Goal: Transaction & Acquisition: Obtain resource

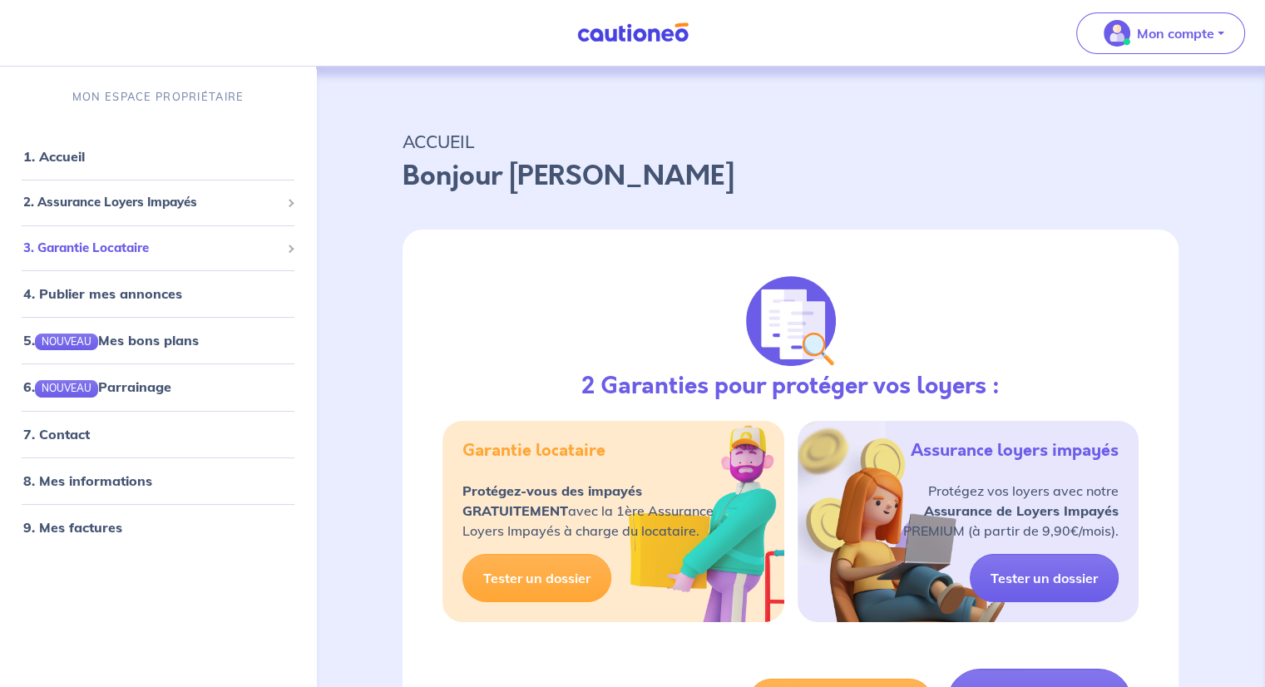
click at [286, 250] on div "3. Garantie Locataire" at bounding box center [158, 247] width 303 height 32
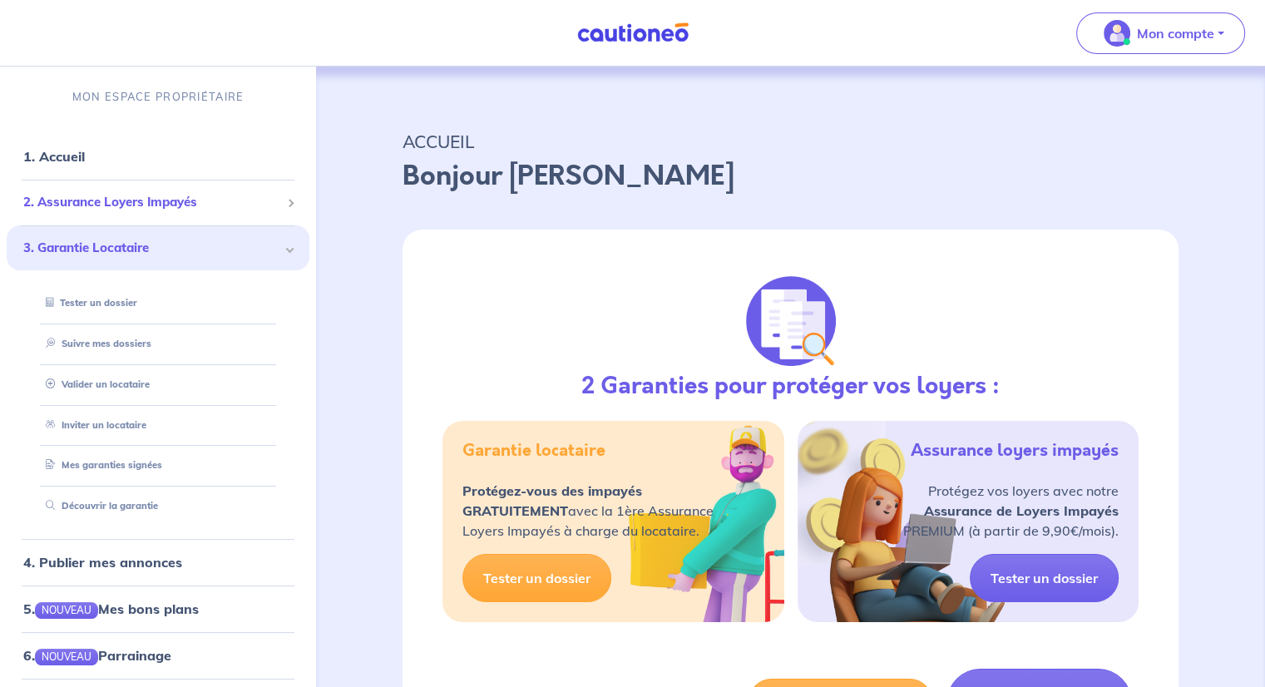
click at [286, 200] on span at bounding box center [290, 203] width 8 height 8
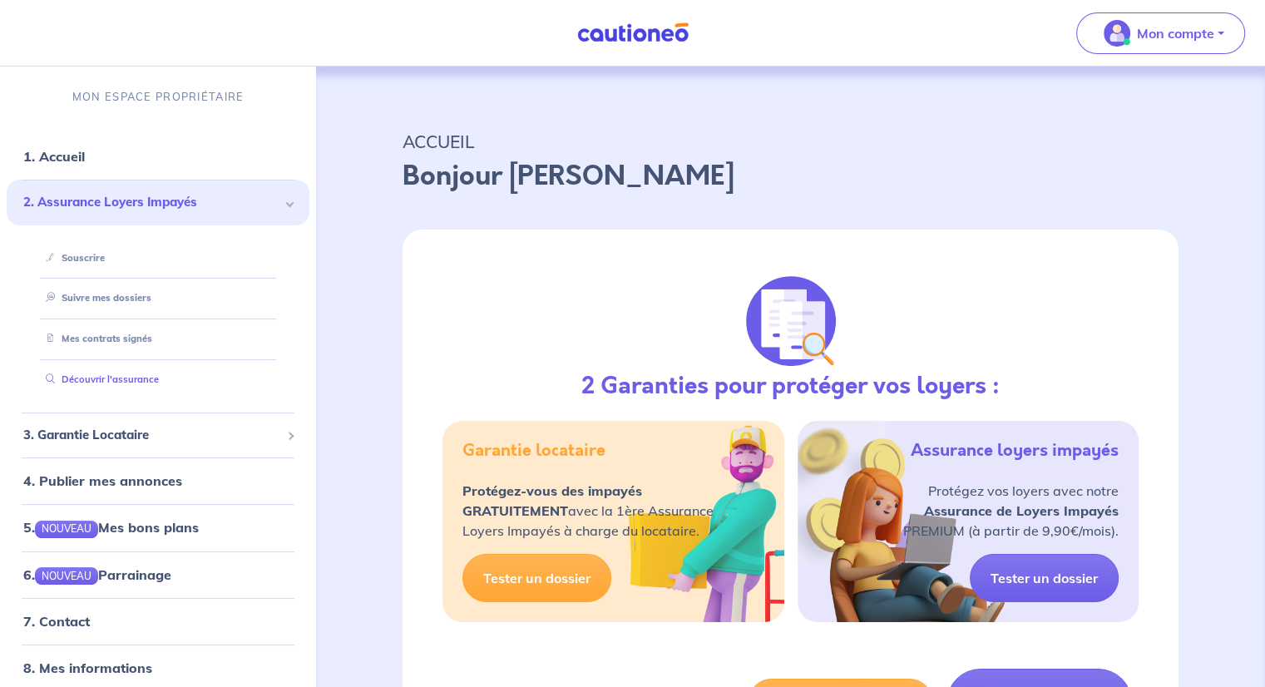
click at [102, 380] on link "Découvrir l'assurance" at bounding box center [99, 380] width 120 height 12
click at [87, 252] on link "Souscrire" at bounding box center [71, 257] width 64 height 12
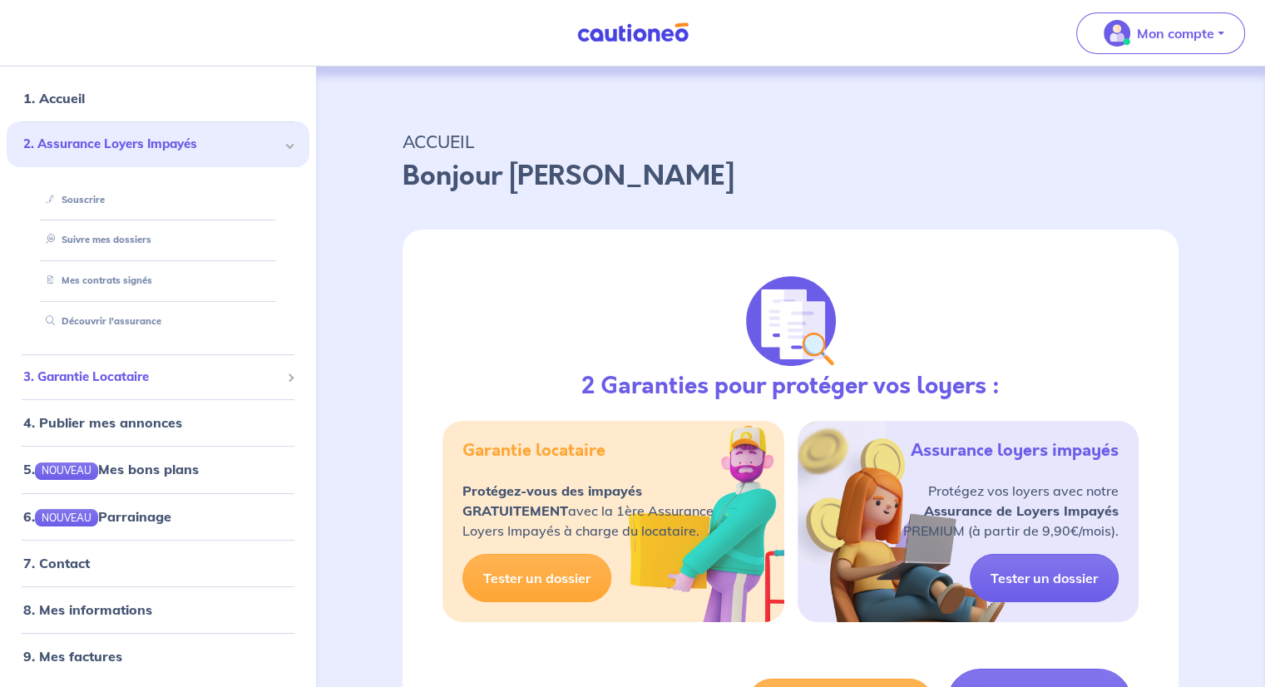
click at [114, 375] on span "3. Garantie Locataire" at bounding box center [151, 376] width 257 height 19
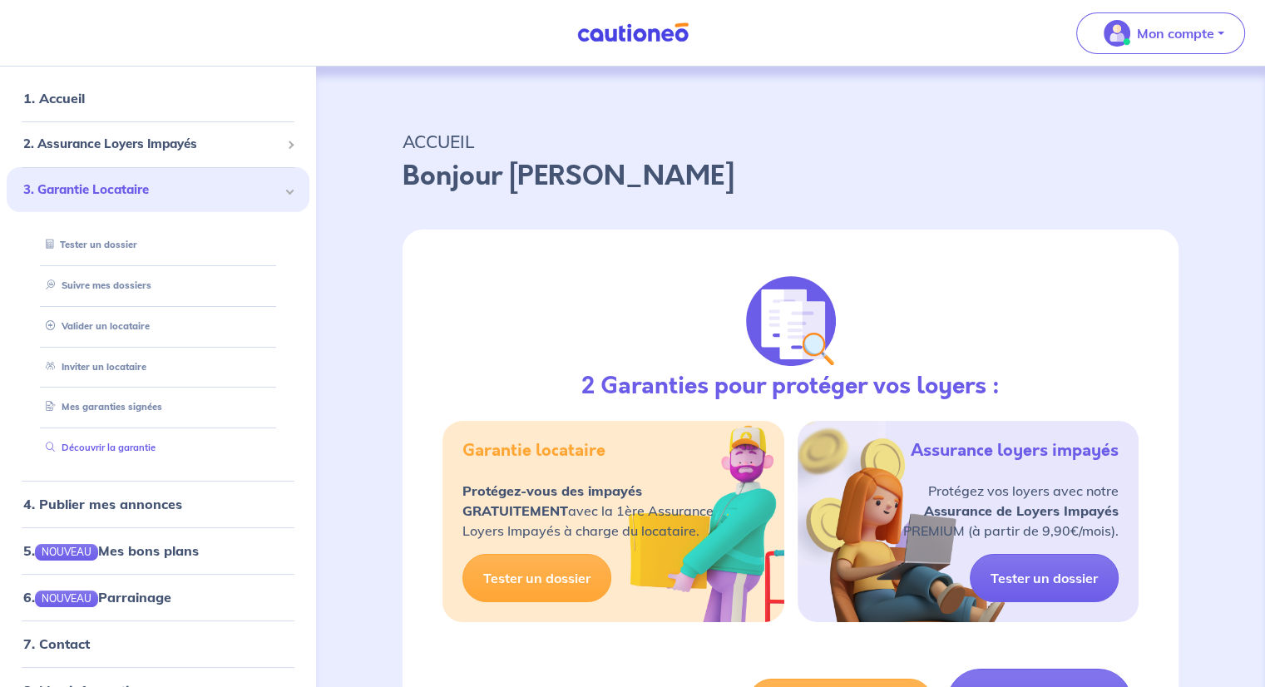
click at [94, 447] on link "Découvrir la garantie" at bounding box center [97, 448] width 116 height 12
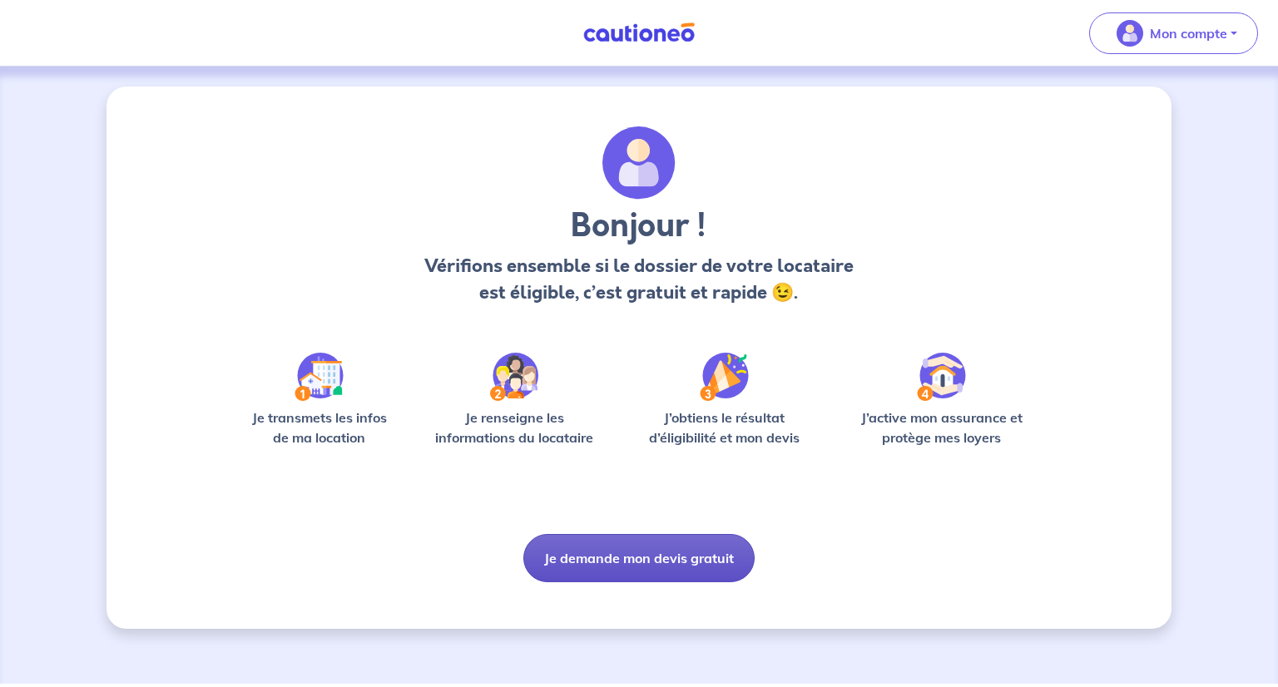
click at [633, 555] on button "Je demande mon devis gratuit" at bounding box center [638, 558] width 231 height 48
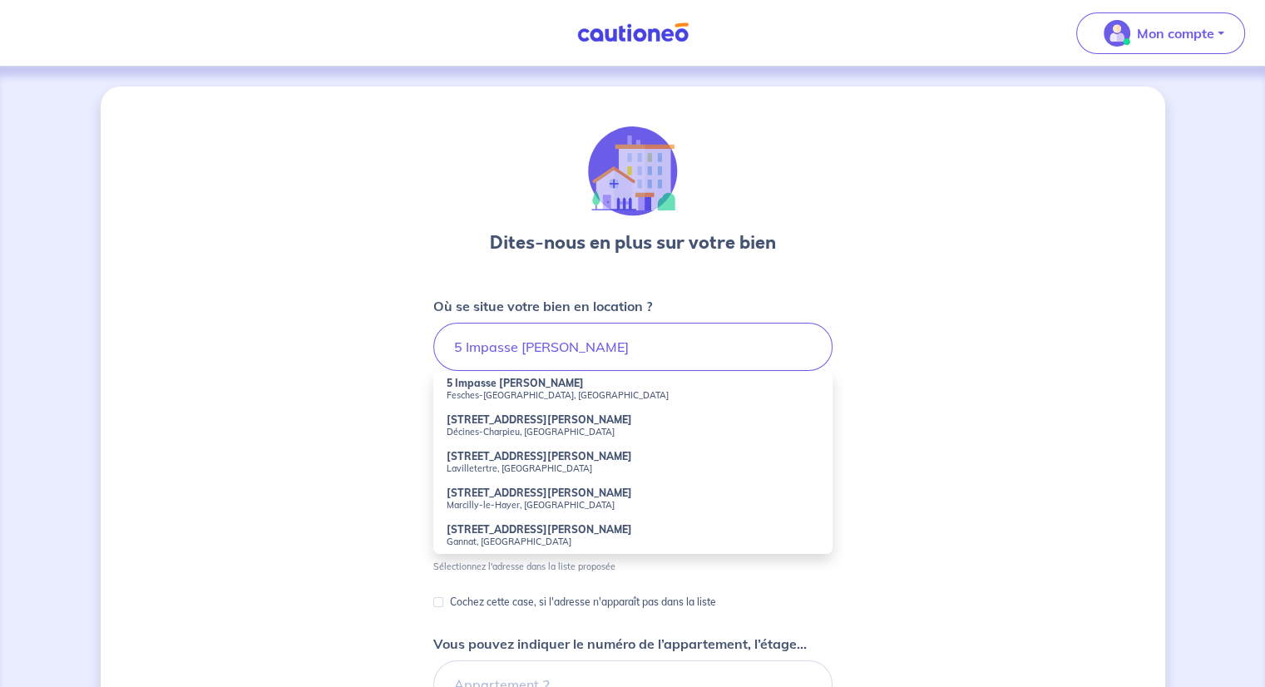
click at [469, 395] on small "Fesches-[GEOGRAPHIC_DATA], [GEOGRAPHIC_DATA]" at bounding box center [633, 395] width 373 height 12
type input "5 Impasse [PERSON_NAME], Fesches-[GEOGRAPHIC_DATA], [GEOGRAPHIC_DATA]"
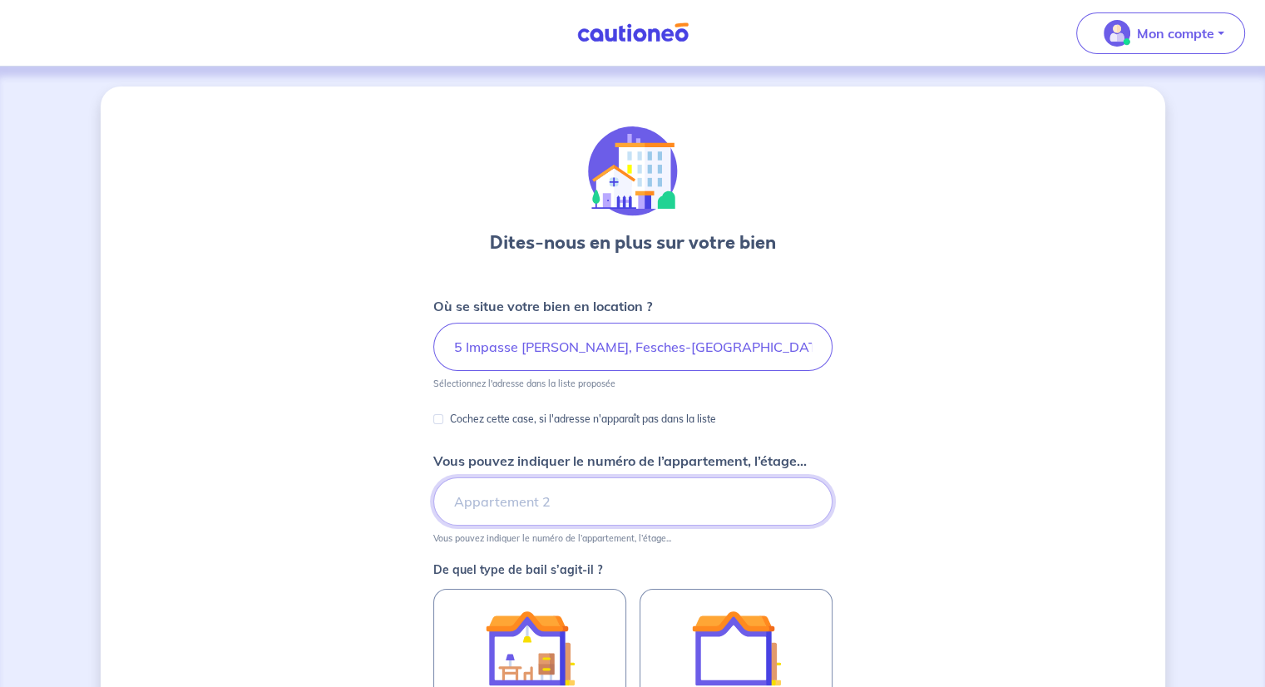
click at [473, 501] on input "Vous pouvez indiquer le numéro de l’appartement, l’étage..." at bounding box center [632, 501] width 399 height 48
type input "532"
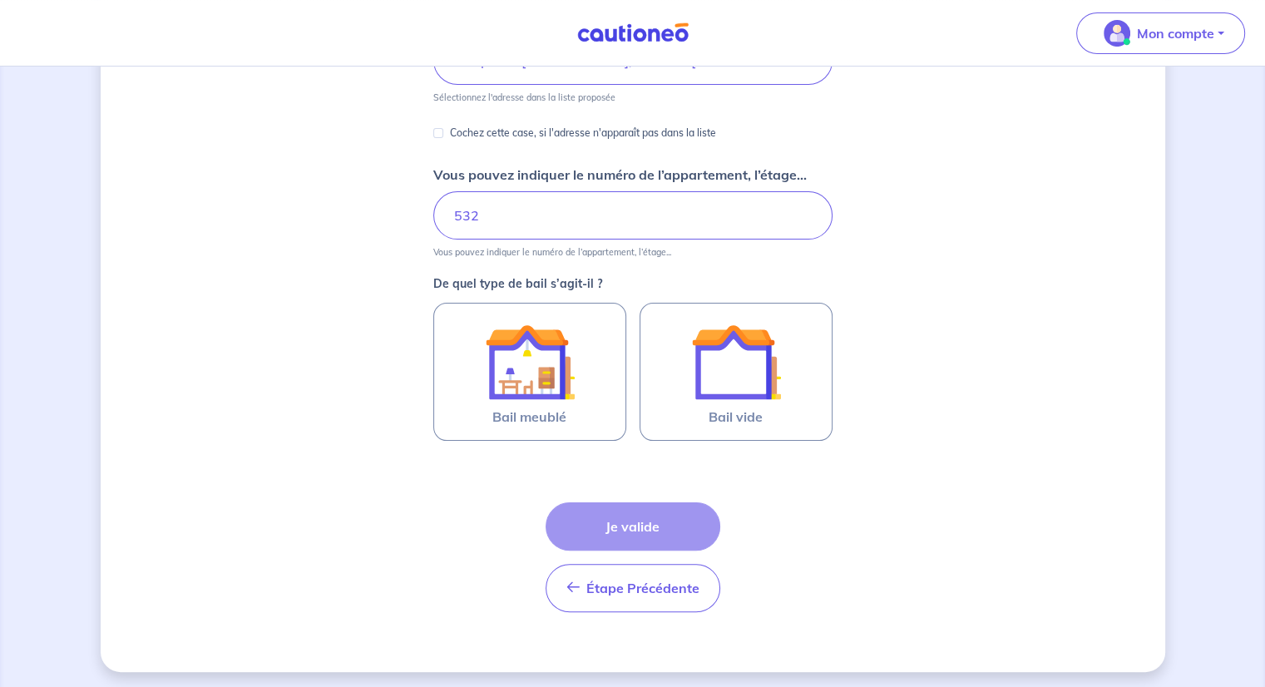
scroll to position [289, 0]
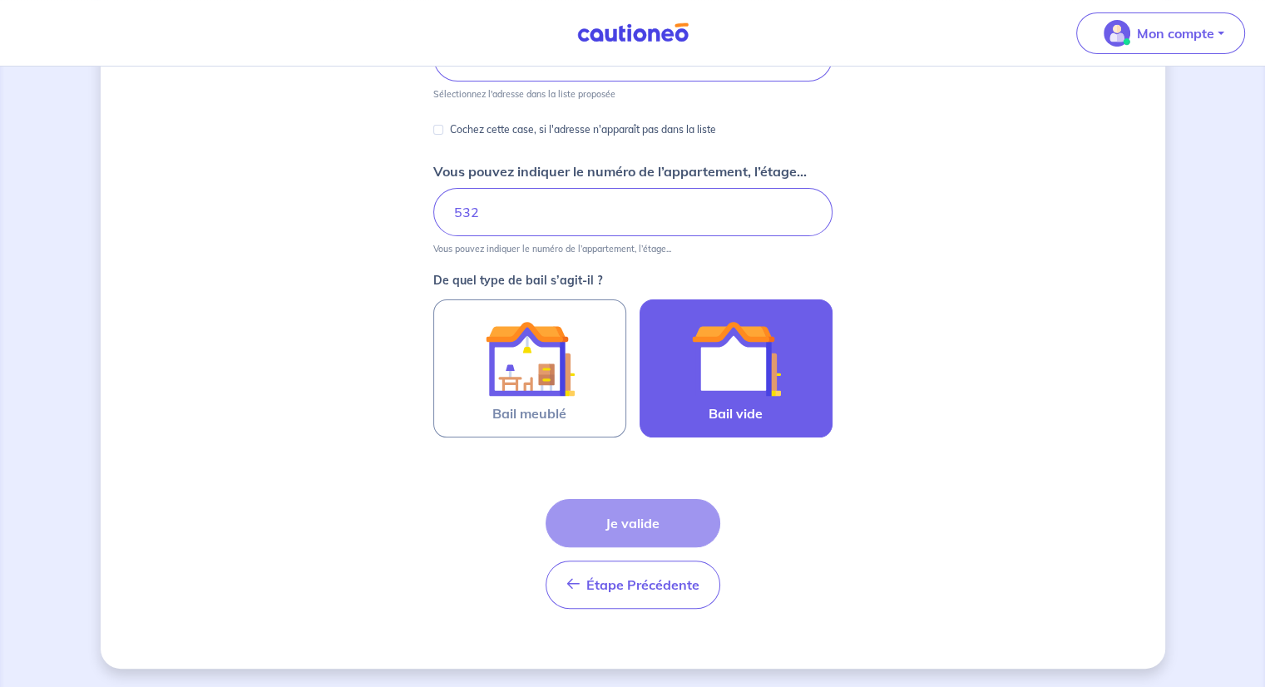
click at [746, 374] on img at bounding box center [736, 359] width 90 height 90
click at [0, 0] on input "Bail vide" at bounding box center [0, 0] width 0 height 0
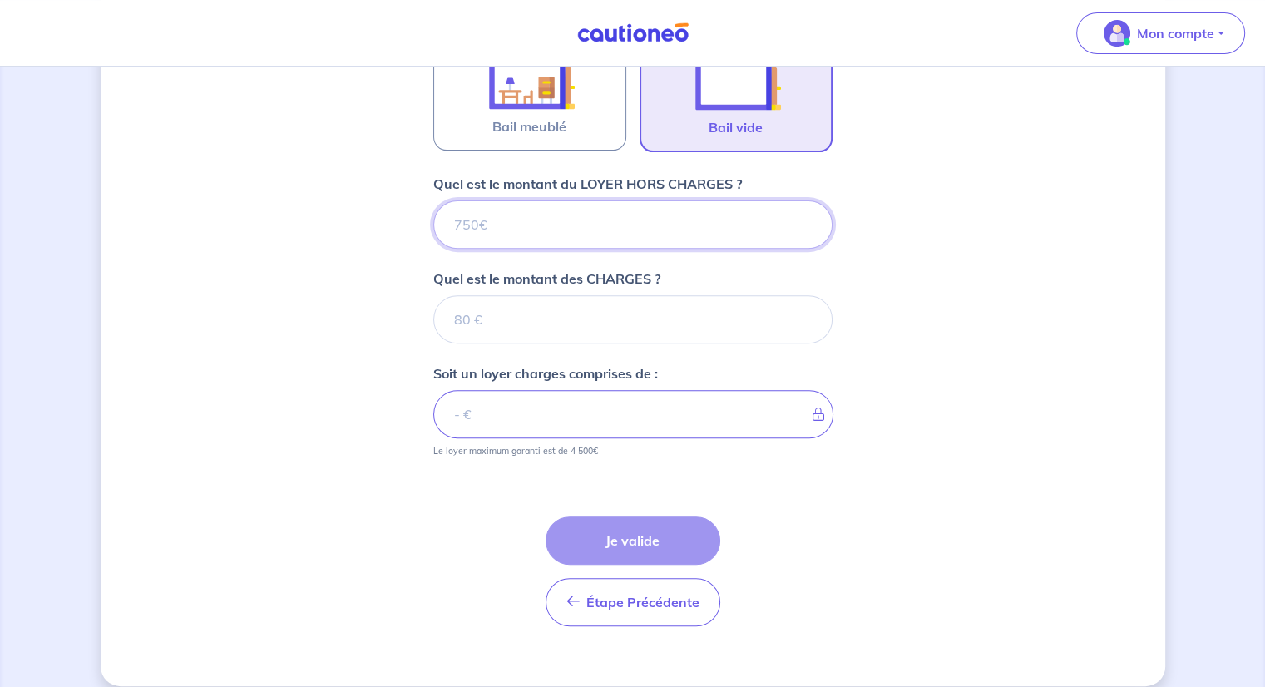
scroll to position [592, 0]
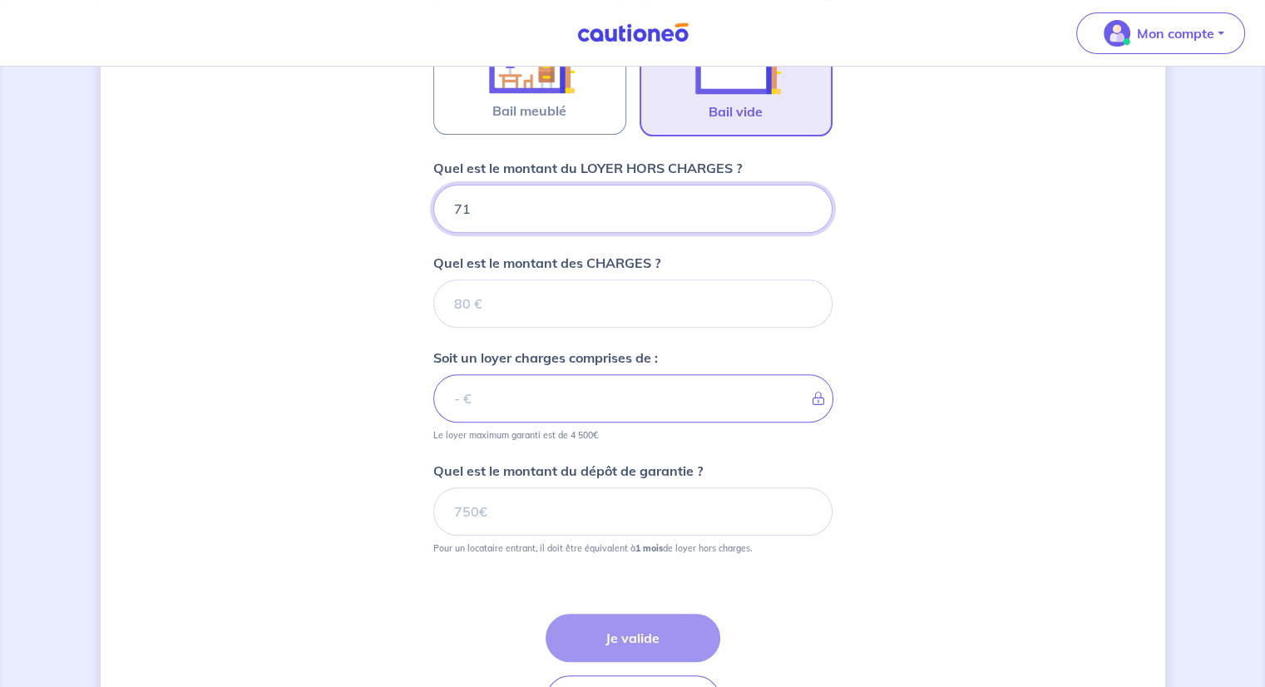
type input "710"
click at [525, 303] on input "Quel est le montant des CHARGES ?" at bounding box center [632, 304] width 399 height 48
type input "50"
type input "760"
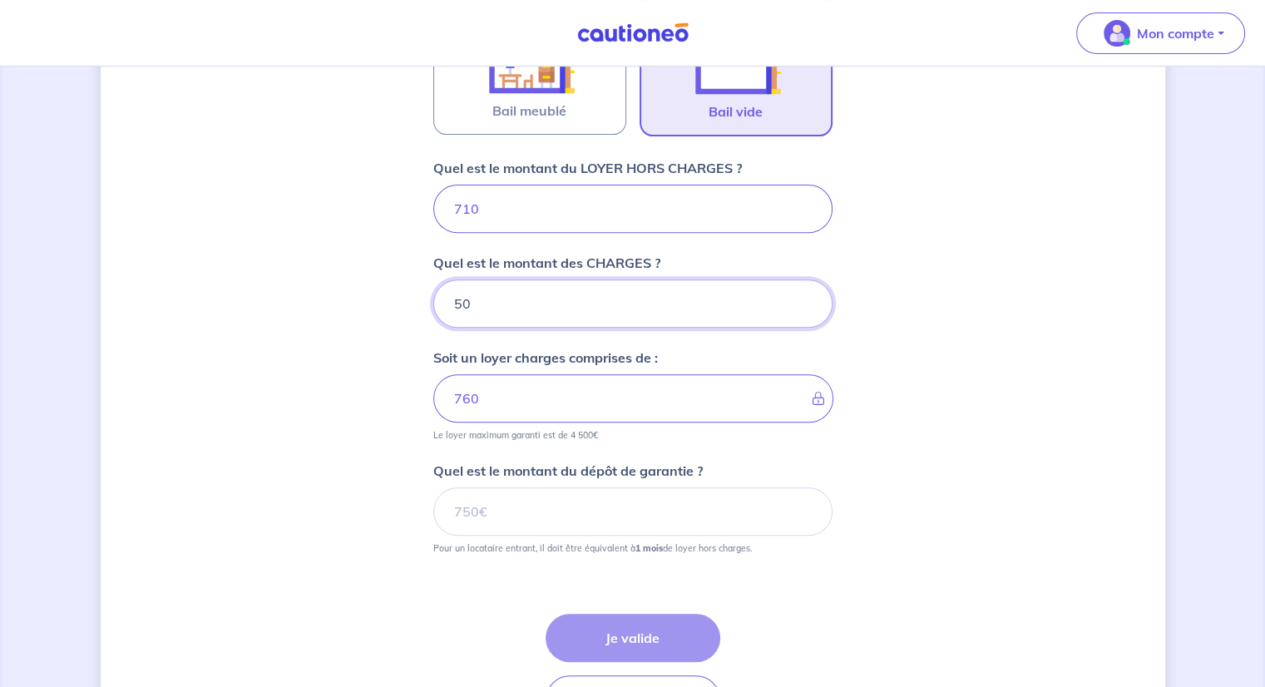
type input "5"
type input "710"
type input "40"
type input "750"
type input "40"
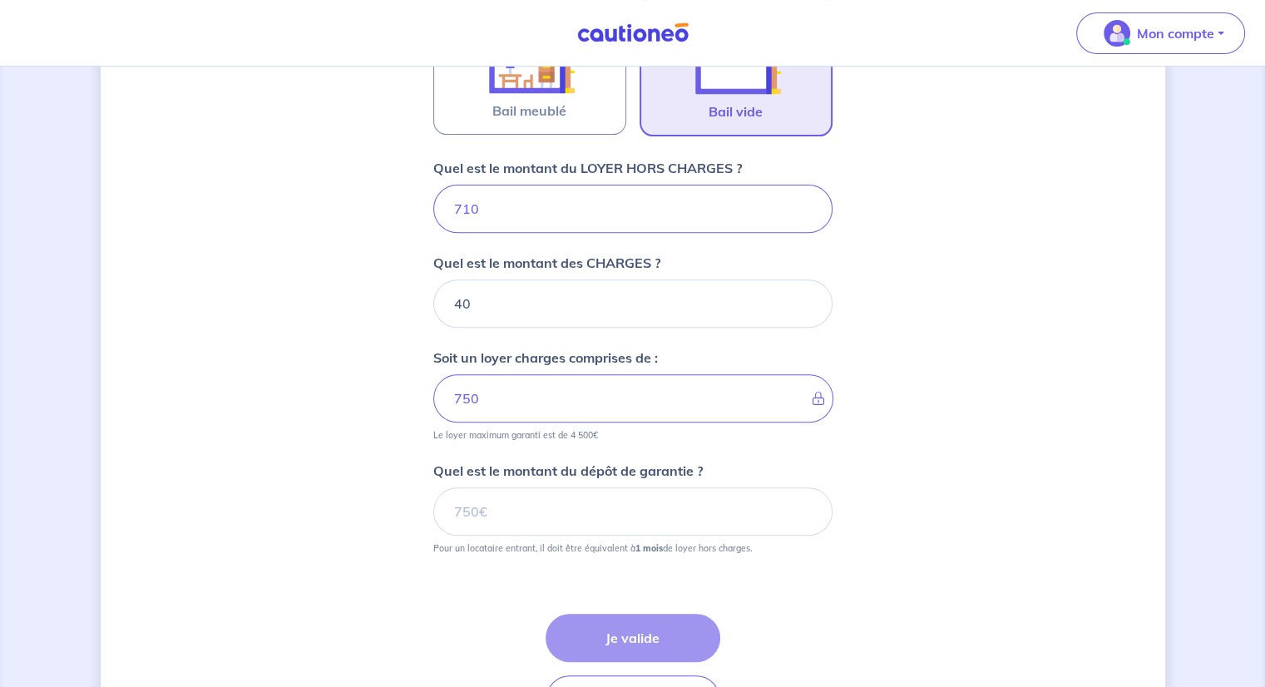
click at [616, 643] on div "Étape Précédente Précédent Je valide Je valide" at bounding box center [633, 669] width 175 height 110
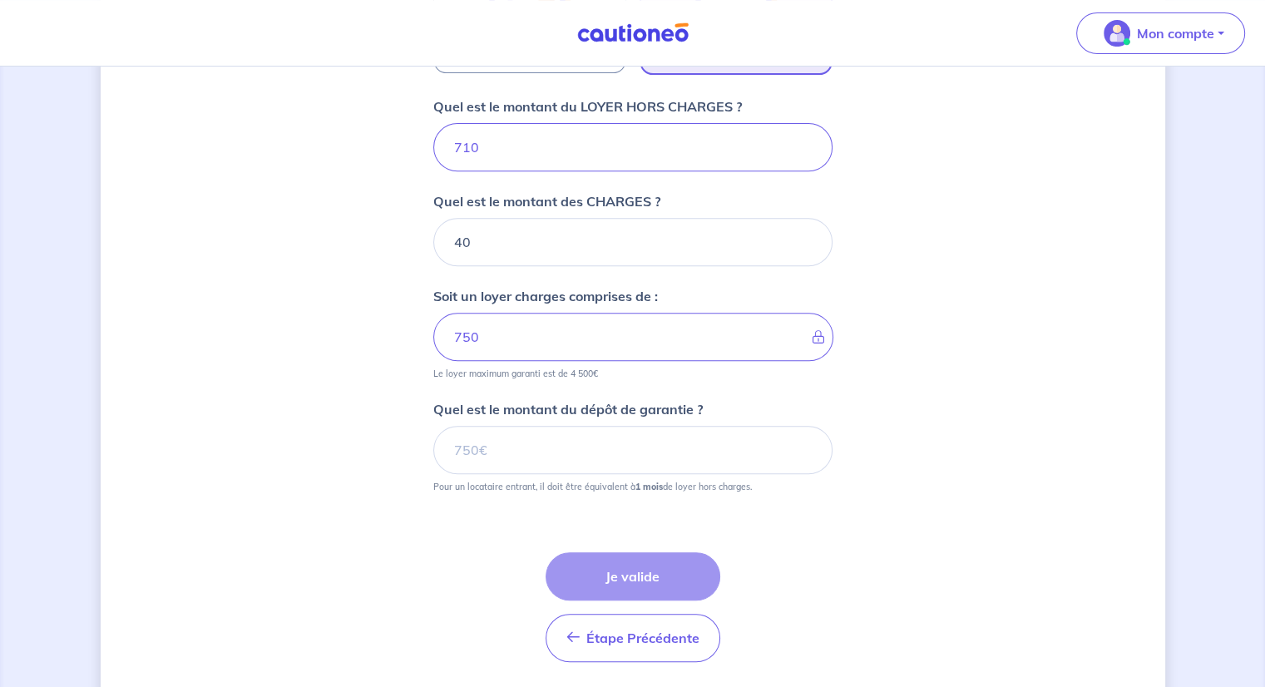
scroll to position [705, 0]
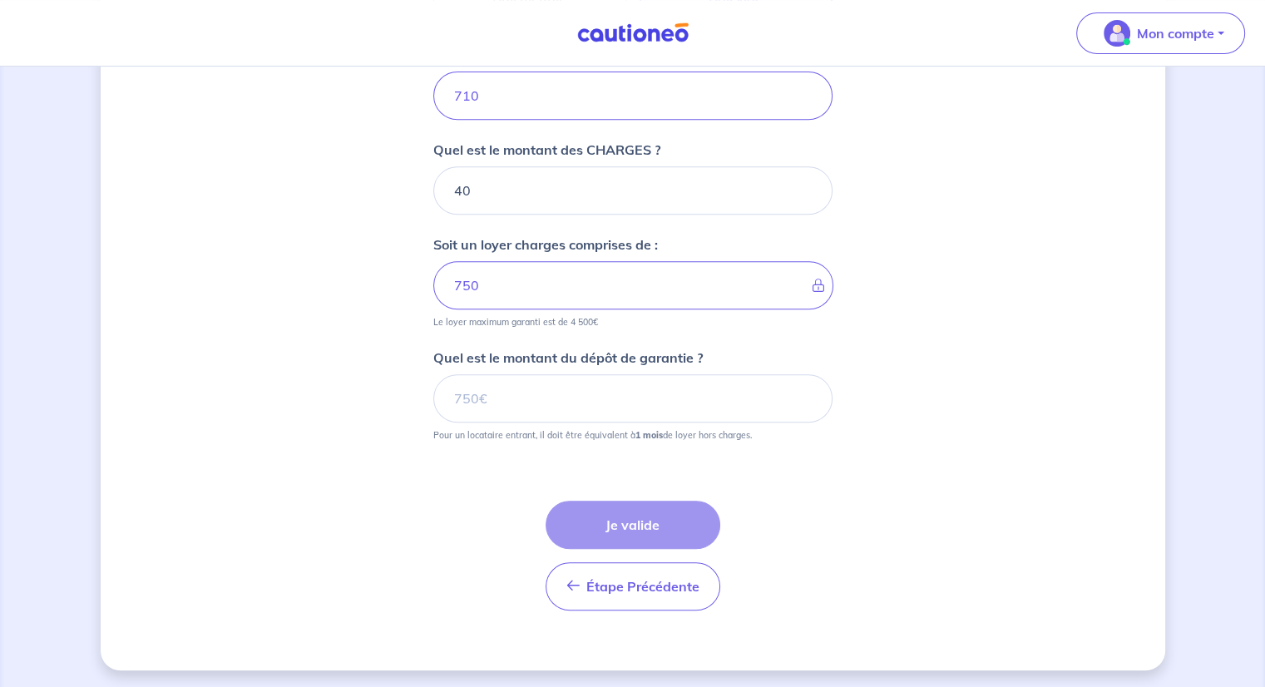
click at [639, 524] on div "Étape Précédente Précédent Je valide Je valide" at bounding box center [633, 556] width 175 height 110
click at [629, 517] on div "Étape Précédente Précédent Je valide Je valide" at bounding box center [633, 556] width 175 height 110
click at [498, 395] on input "Quel est le montant du dépôt de garantie ?" at bounding box center [632, 398] width 399 height 48
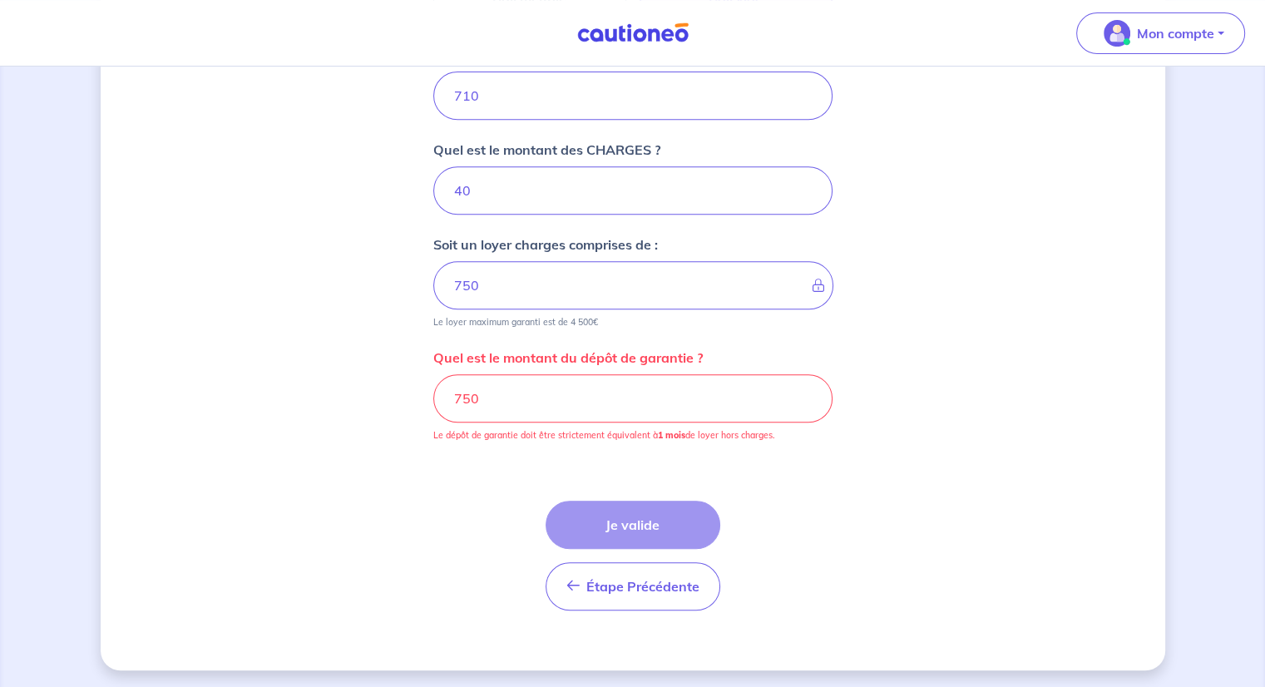
click at [504, 449] on form "Où se situe votre bien en location ? 5 Impasse Pierre Frite, Fesches-le-Châtel,…" at bounding box center [632, 107] width 399 height 1033
click at [619, 523] on div "Étape Précédente Précédent Je valide Je valide" at bounding box center [633, 556] width 175 height 110
click at [639, 517] on div "Étape Précédente Précédent Je valide Je valide" at bounding box center [633, 556] width 175 height 110
click at [805, 399] on input "711" at bounding box center [632, 398] width 399 height 48
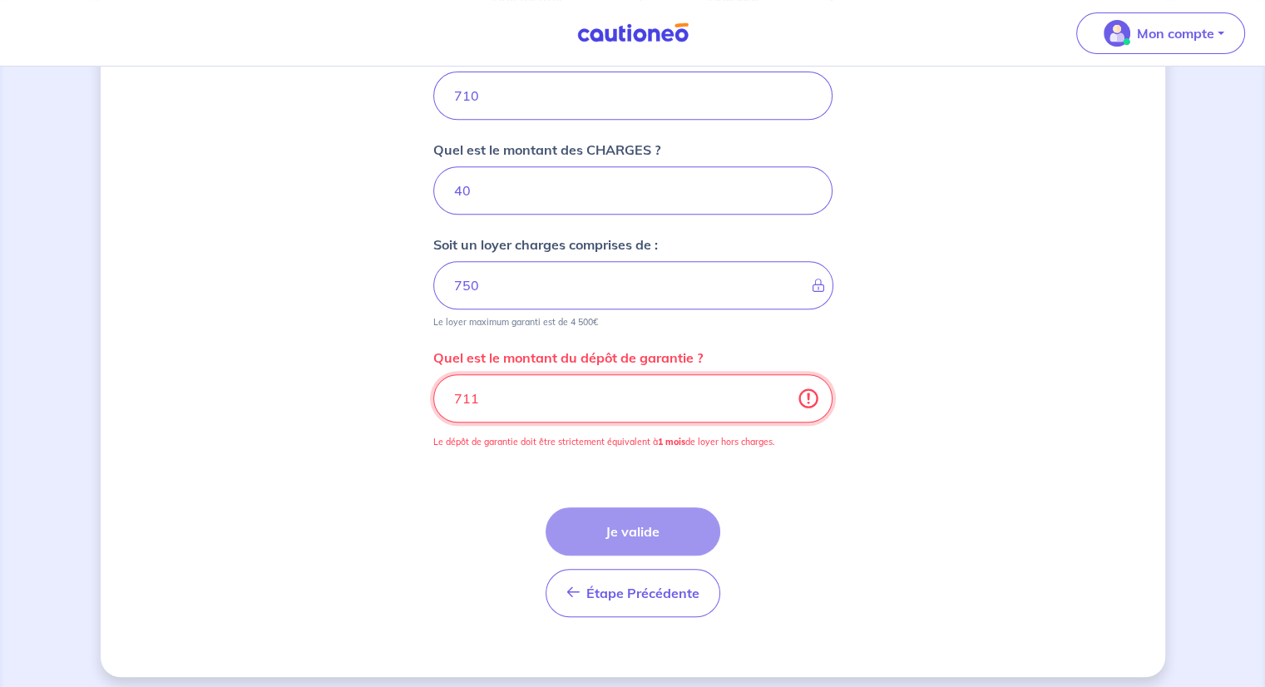
click at [779, 389] on input "711" at bounding box center [632, 398] width 399 height 48
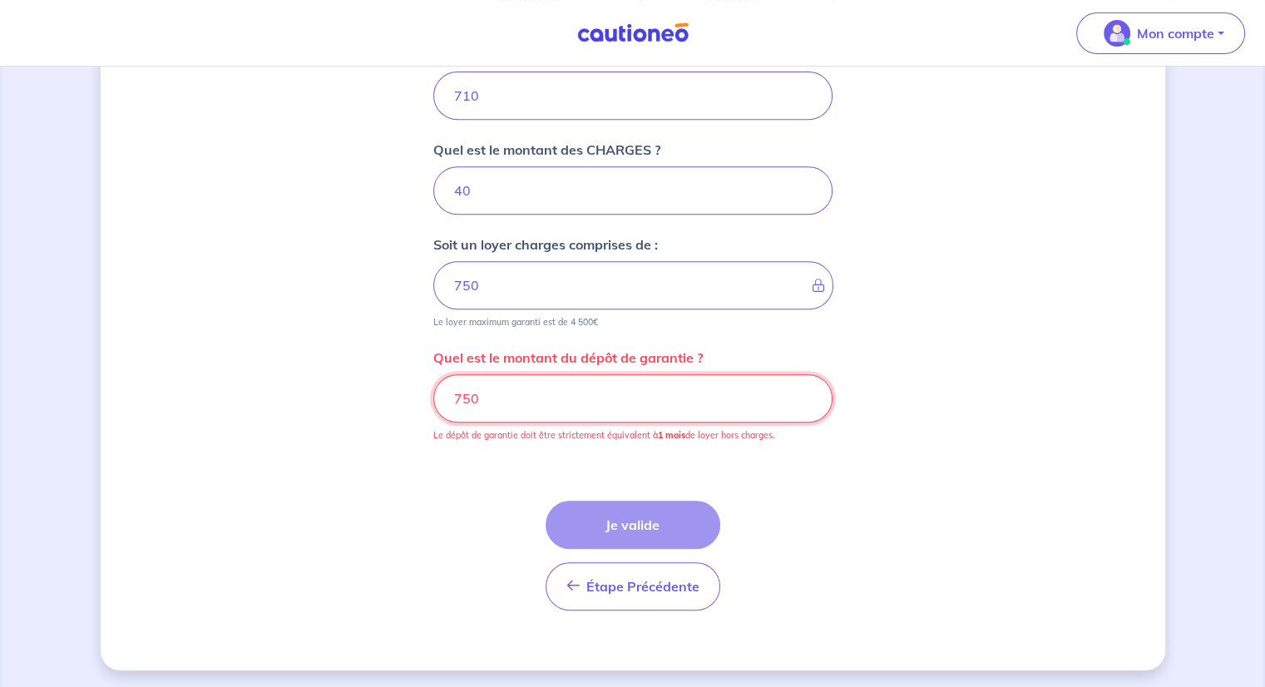
type input "750"
click at [636, 520] on div "Étape Précédente Précédent Je valide Je valide" at bounding box center [633, 556] width 175 height 110
drag, startPoint x: 483, startPoint y: 400, endPoint x: 444, endPoint y: 402, distance: 39.1
click at [446, 398] on input "750" at bounding box center [632, 398] width 399 height 48
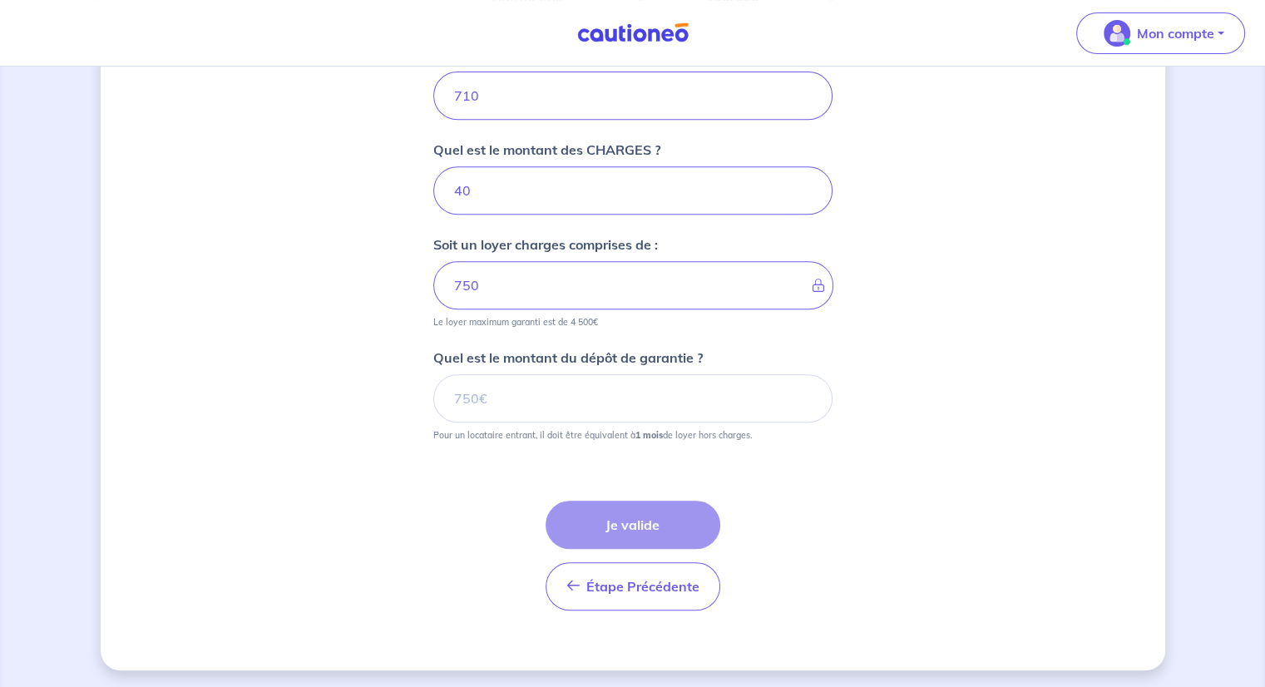
click at [636, 520] on div "Étape Précédente Précédent Je valide Je valide" at bounding box center [633, 556] width 175 height 110
click at [642, 520] on div "Étape Précédente Précédent Je valide Je valide" at bounding box center [633, 556] width 175 height 110
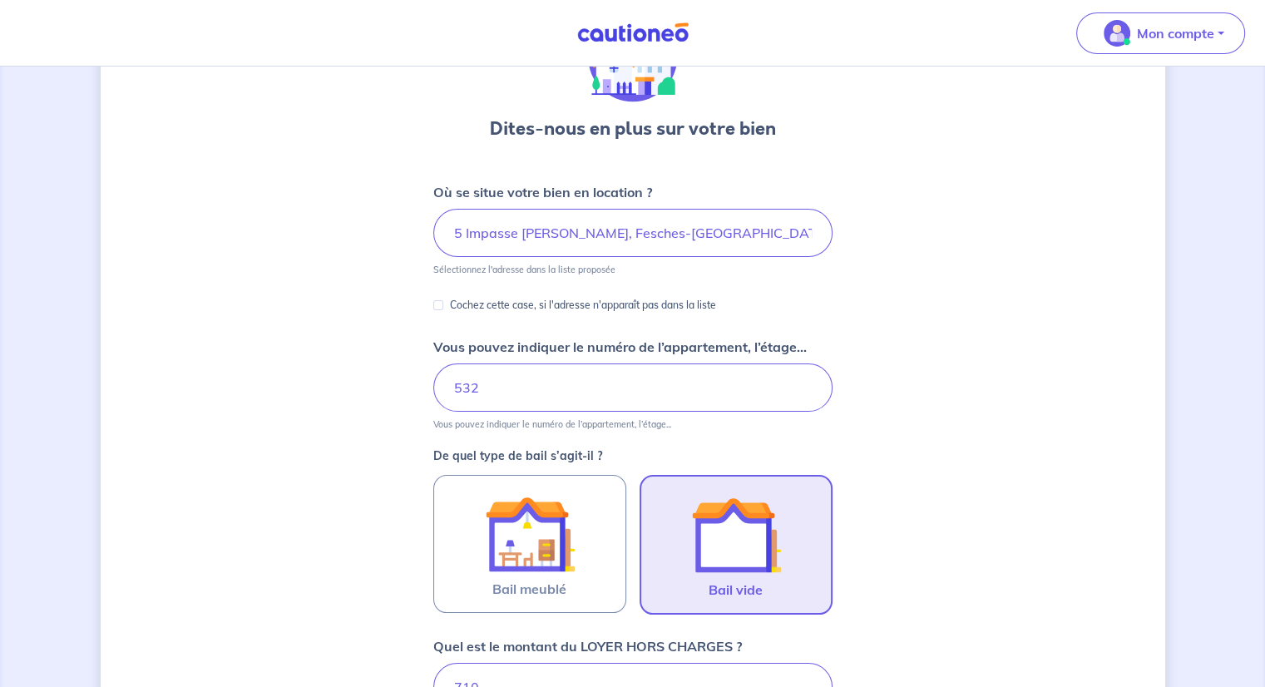
scroll to position [0, 0]
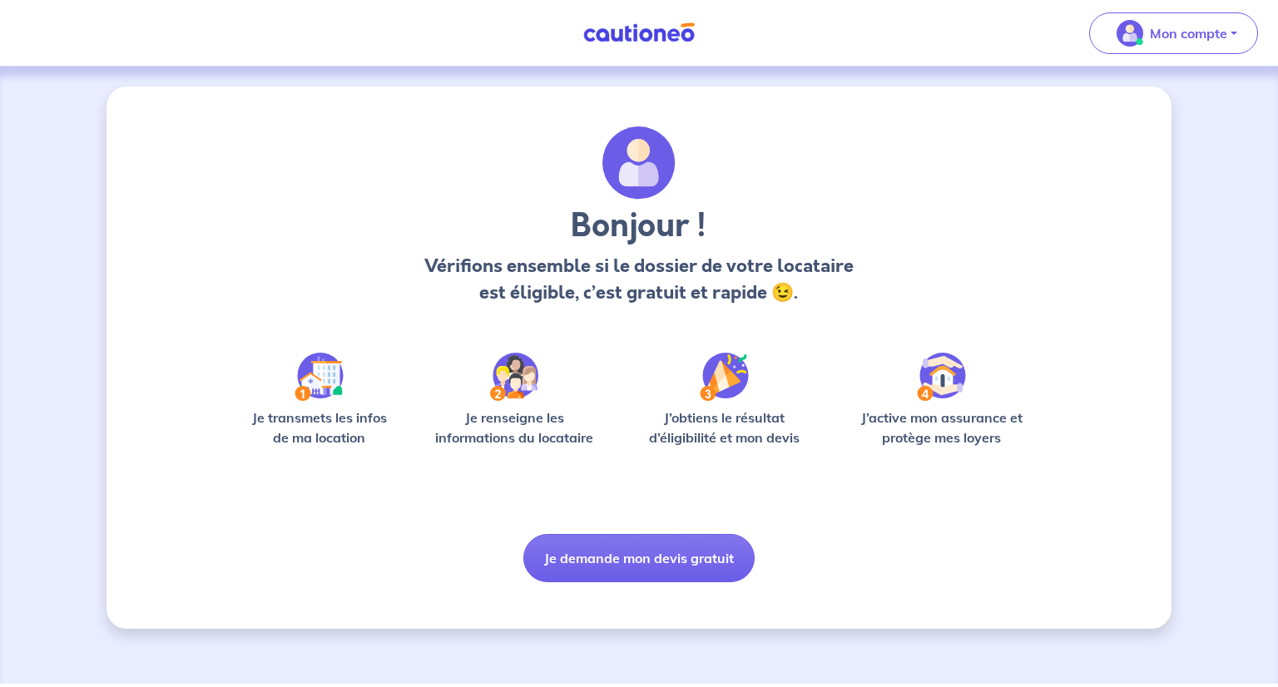
click at [323, 378] on img at bounding box center [318, 377] width 49 height 48
click at [639, 560] on button "Je demande mon devis gratuit" at bounding box center [638, 558] width 231 height 48
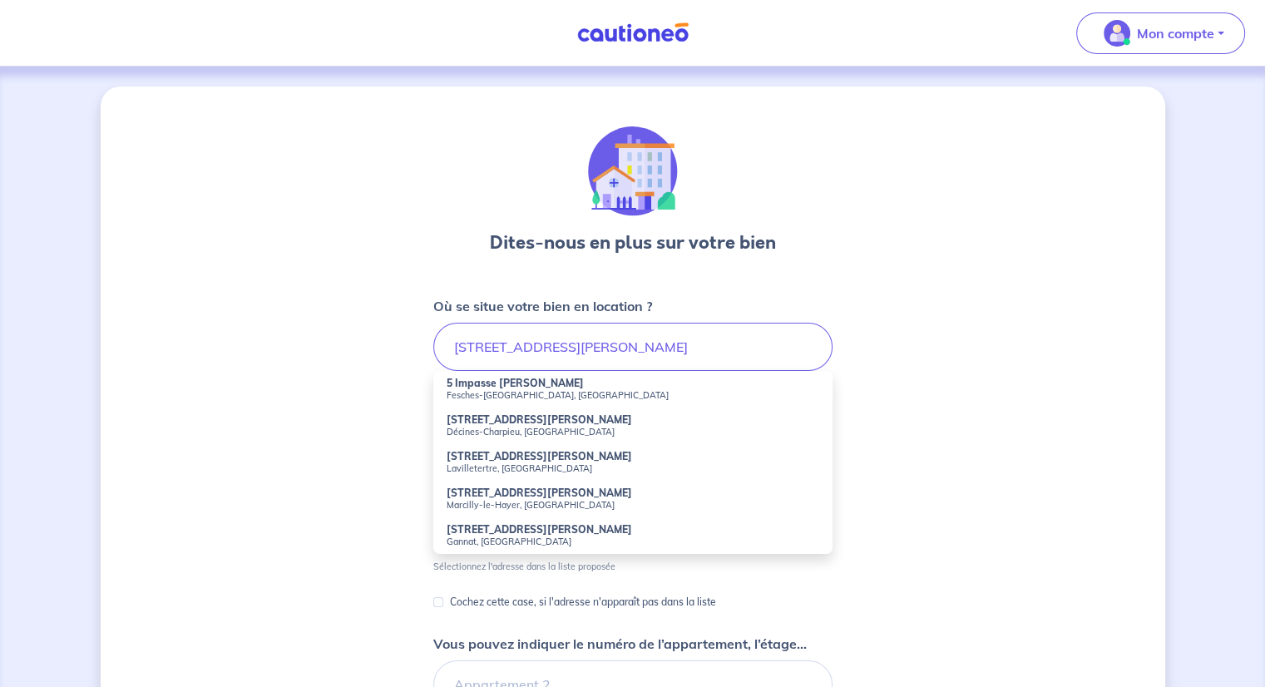
click at [495, 388] on strong "5 Impasse Pierre Frite" at bounding box center [515, 383] width 137 height 12
type input "5 Impasse Pierre Frite, Fesches-le-Châtel, France"
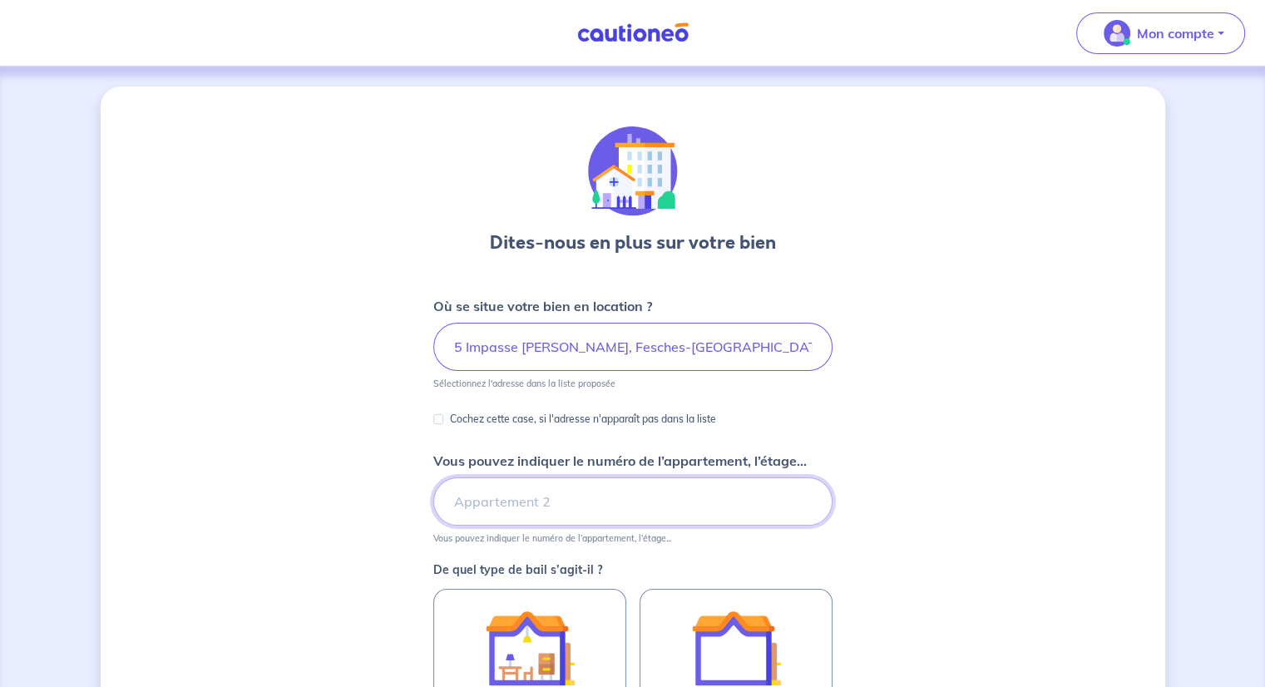
click at [527, 495] on input "Vous pouvez indiquer le numéro de l’appartement, l’étage..." at bounding box center [632, 501] width 399 height 48
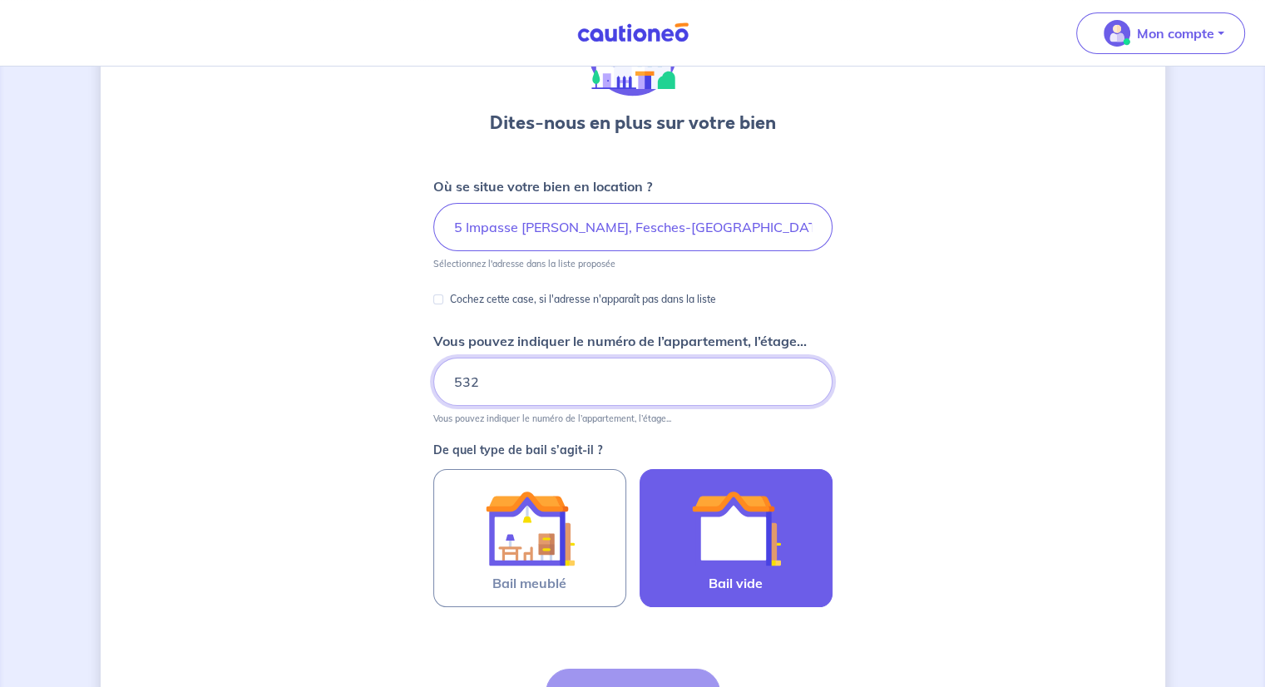
scroll to position [289, 0]
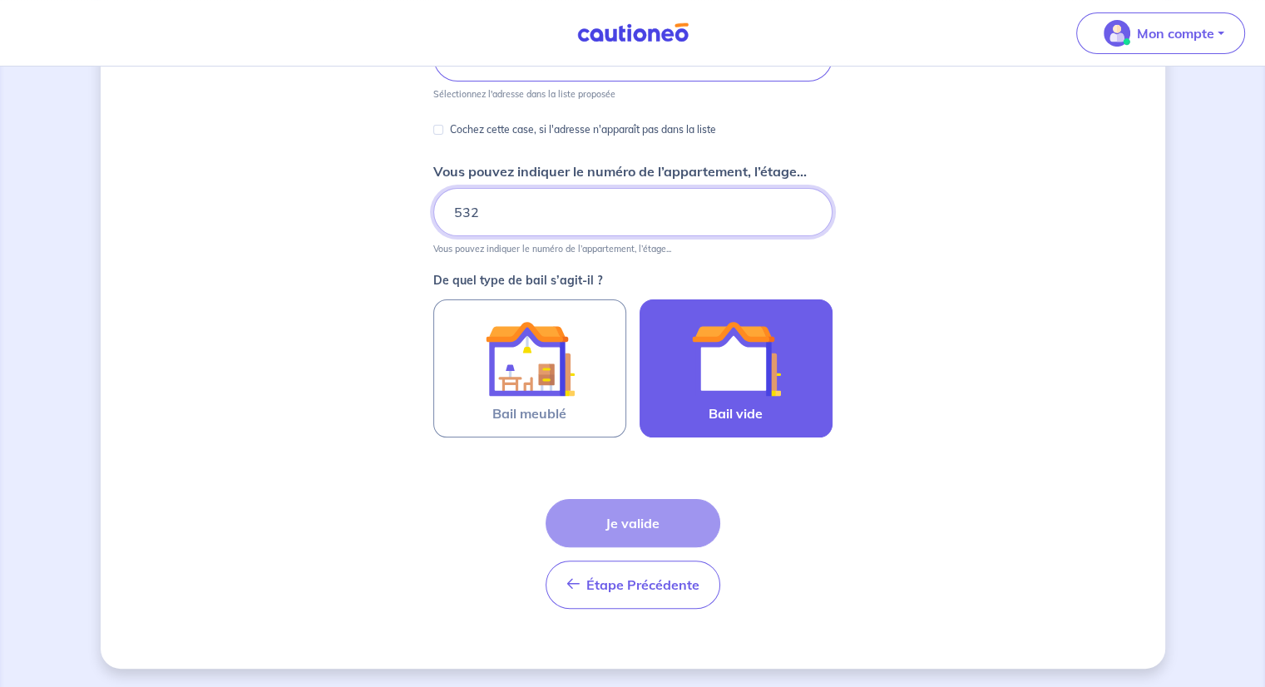
type input "532"
click at [739, 388] on img at bounding box center [736, 359] width 90 height 90
click at [0, 0] on input "Bail vide" at bounding box center [0, 0] width 0 height 0
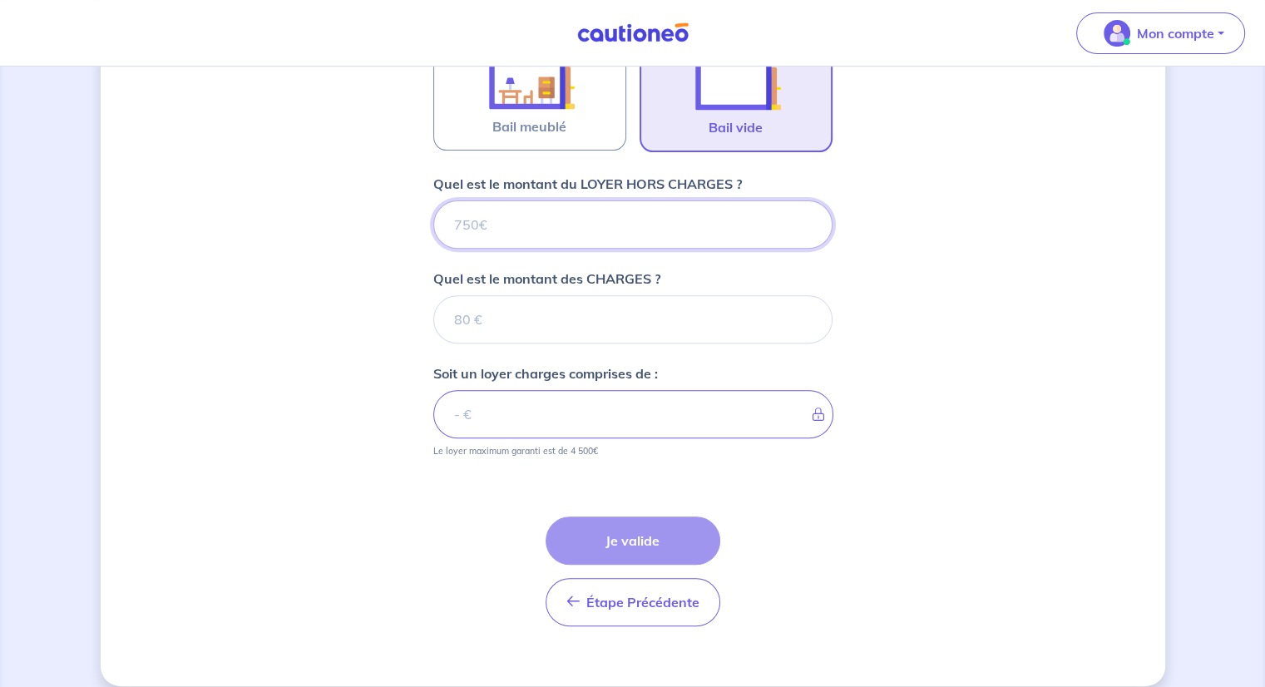
scroll to position [592, 0]
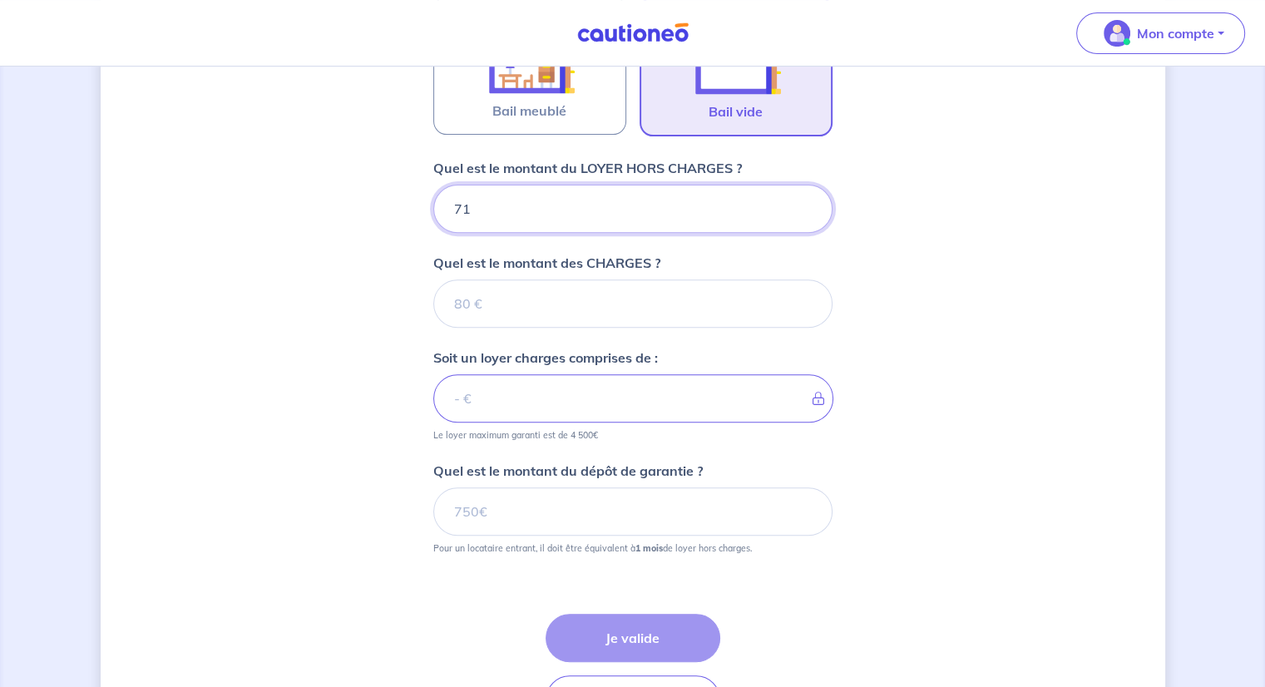
type input "710"
click at [453, 303] on input "Quel est le montant des CHARGES ?" at bounding box center [632, 304] width 399 height 48
type input "40"
type input "750"
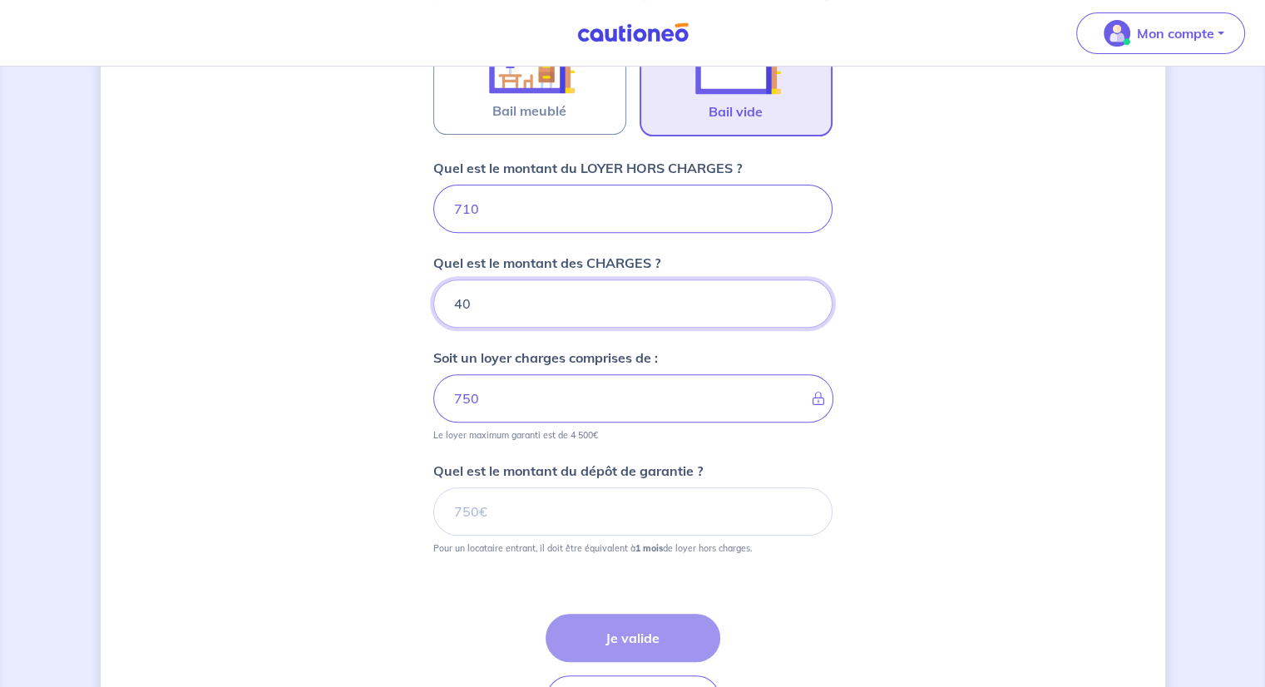
type input "40"
click at [629, 632] on div "Étape Précédente Précédent Je valide Je valide" at bounding box center [633, 669] width 175 height 110
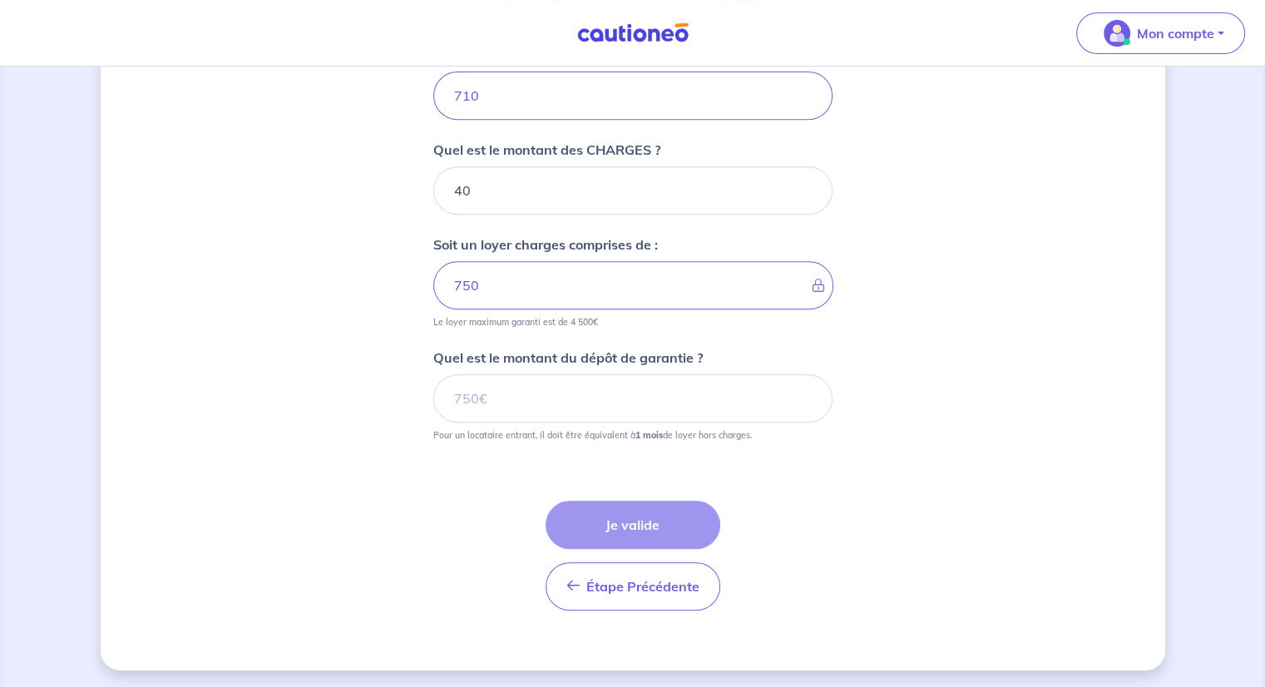
scroll to position [705, 0]
click at [639, 518] on div "Étape Précédente Précédent Je valide Je valide" at bounding box center [633, 556] width 175 height 110
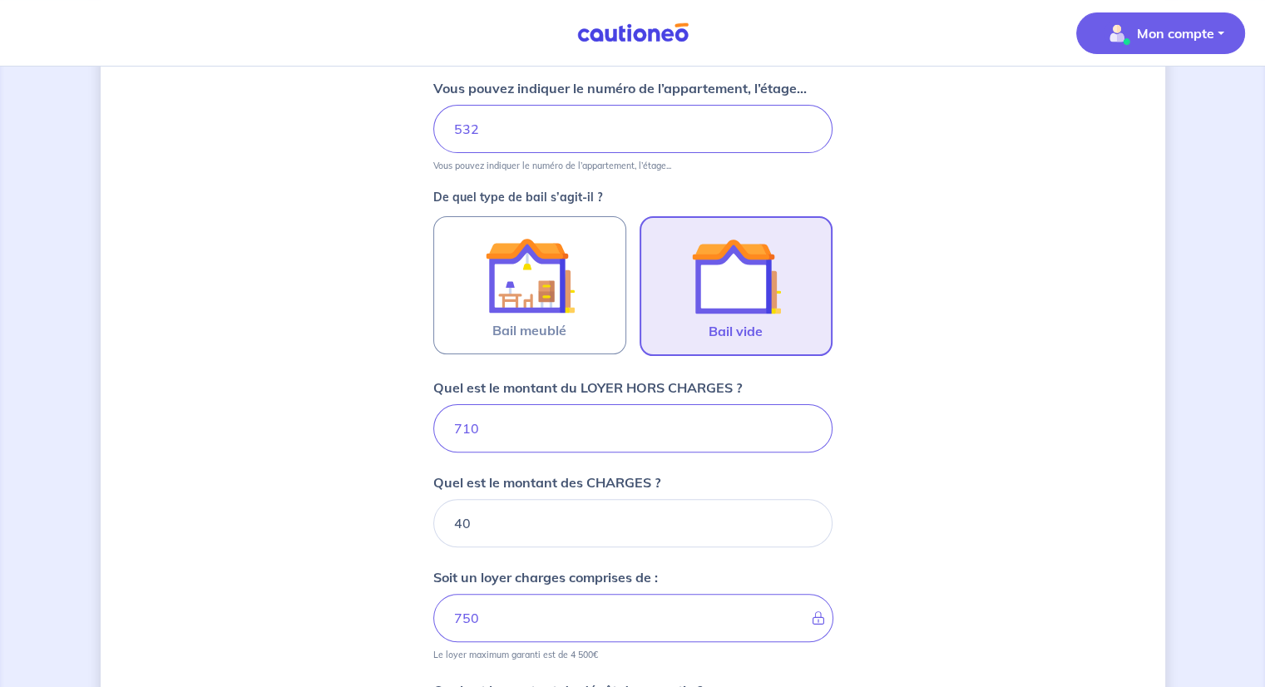
click at [1163, 40] on p "Mon compte" at bounding box center [1175, 33] width 77 height 20
click at [1150, 31] on p "Mon compte" at bounding box center [1175, 33] width 77 height 20
